Goal: Task Accomplishment & Management: Manage account settings

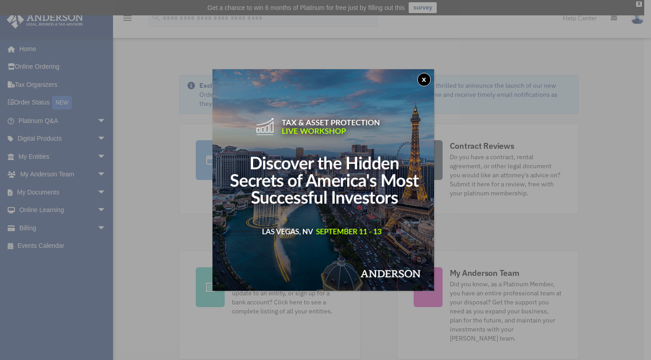
click at [427, 79] on button "x" at bounding box center [424, 80] width 14 height 14
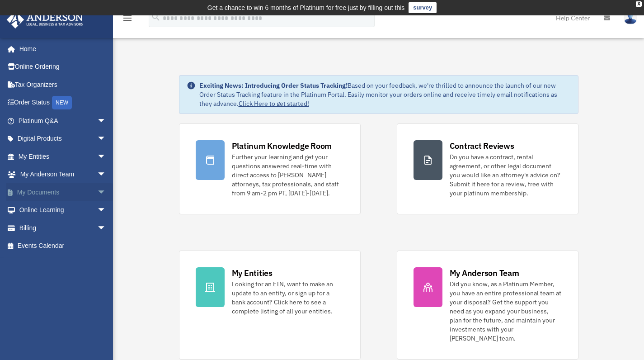
click at [97, 191] on span "arrow_drop_down" at bounding box center [106, 192] width 18 height 19
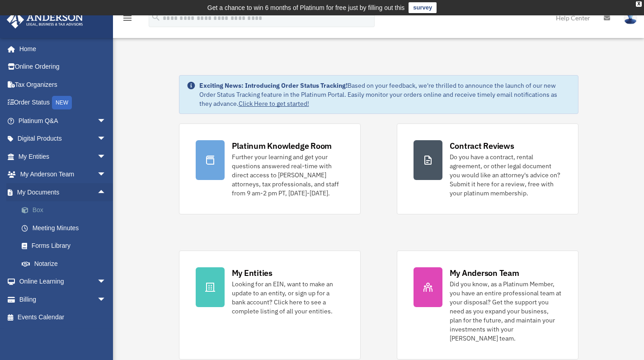
click at [40, 209] on link "Box" at bounding box center [66, 210] width 107 height 18
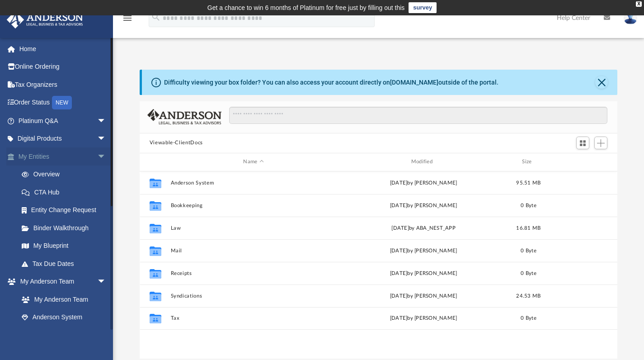
click at [97, 156] on span "arrow_drop_down" at bounding box center [106, 156] width 18 height 19
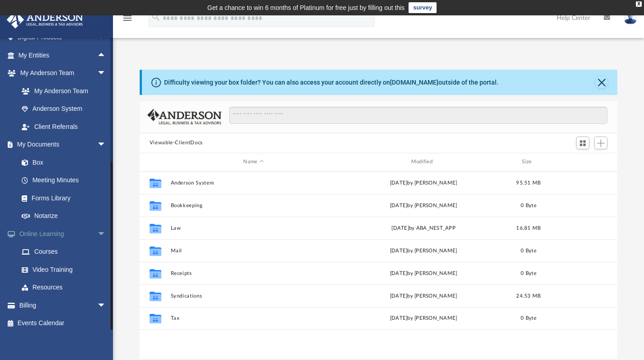
scroll to position [101, 0]
click at [97, 299] on span "arrow_drop_down" at bounding box center [106, 306] width 18 height 19
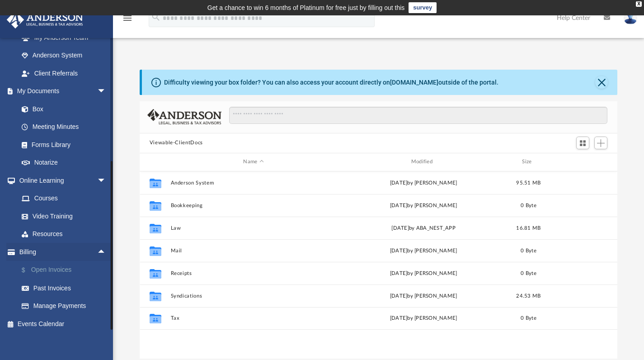
scroll to position [154, 0]
click at [50, 284] on link "Past Invoices" at bounding box center [66, 288] width 107 height 18
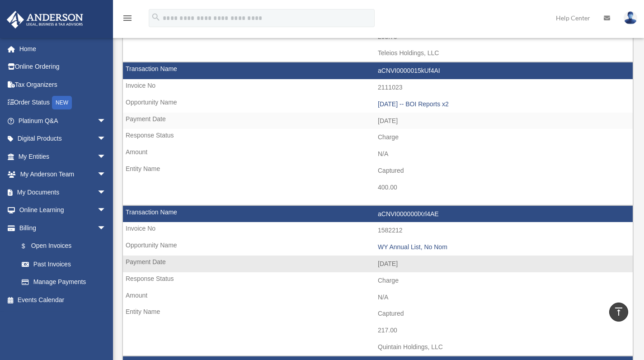
scroll to position [507, 0]
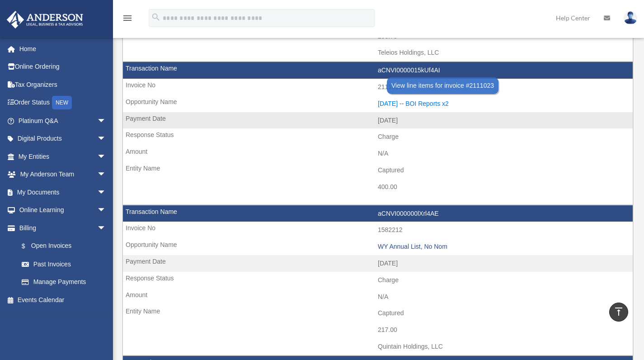
click at [425, 100] on div "[DATE] -- BOI Reports x2" at bounding box center [503, 104] width 251 height 8
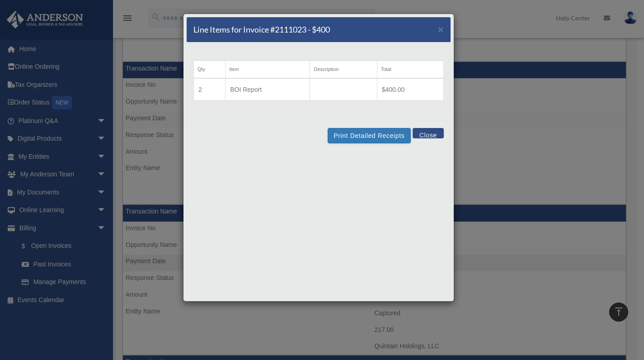
click at [426, 135] on button "Close" at bounding box center [428, 133] width 31 height 10
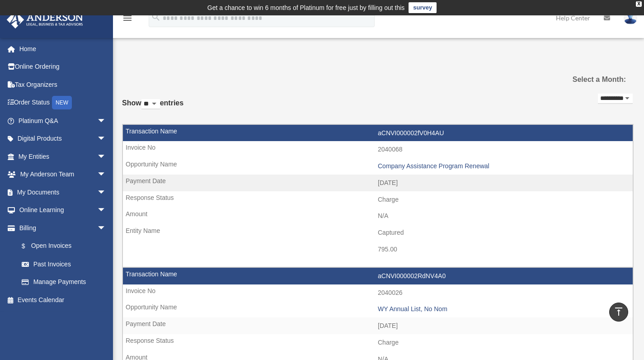
scroll to position [0, 0]
